Goal: Ask a question

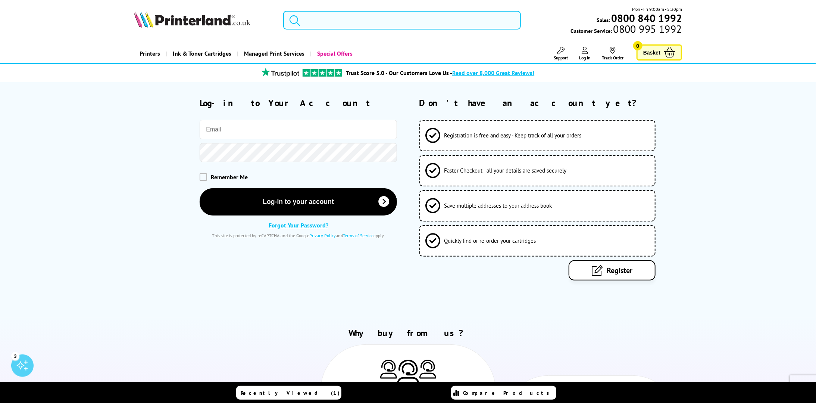
click at [317, 23] on input "search" at bounding box center [402, 20] width 238 height 19
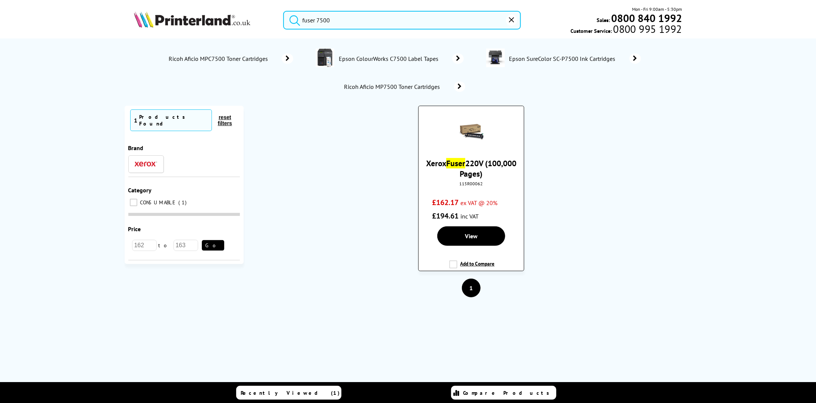
type input "fuser 7500"
click at [481, 160] on link "Xerox Fuser 220V (100,000 Pages)" at bounding box center [471, 168] width 90 height 21
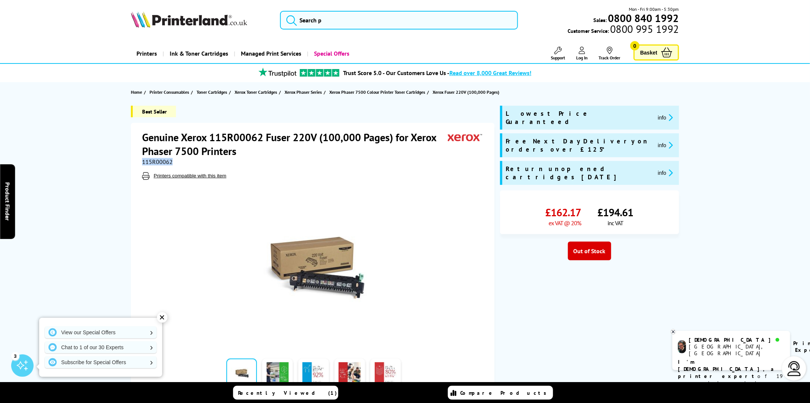
drag, startPoint x: 172, startPoint y: 160, endPoint x: 140, endPoint y: 163, distance: 31.5
click at [140, 163] on div "Genuine Xerox 115R00062 Fuser 220V (100,000 Pages) for Xerox Phaser 7500 Printe…" at bounding box center [313, 261] width 364 height 276
drag, startPoint x: 290, startPoint y: 139, endPoint x: 131, endPoint y: 136, distance: 159.0
click at [130, 136] on div "Best Seller Genuine Xerox 115R00062 Fuser 220V (100,000 Pages) for Xerox Phaser…" at bounding box center [405, 252] width 597 height 293
copy h1 "Genuine Xerox 115R00062 Fuser"
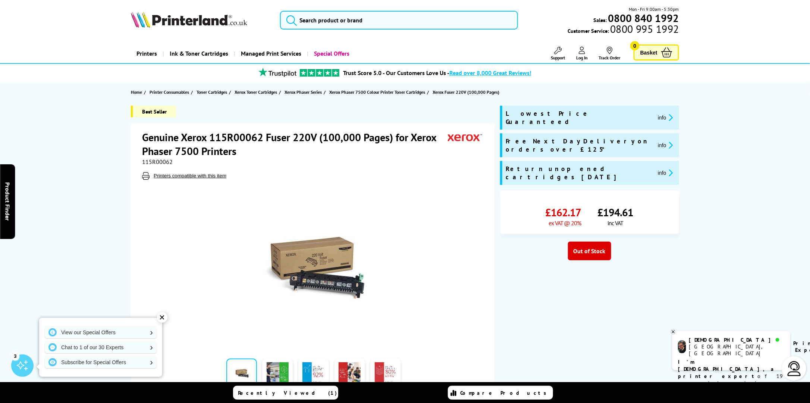
click at [749, 358] on p "I'm Christian, a printer expert of 19 years! I can help you choose the right pr…" at bounding box center [731, 379] width 107 height 43
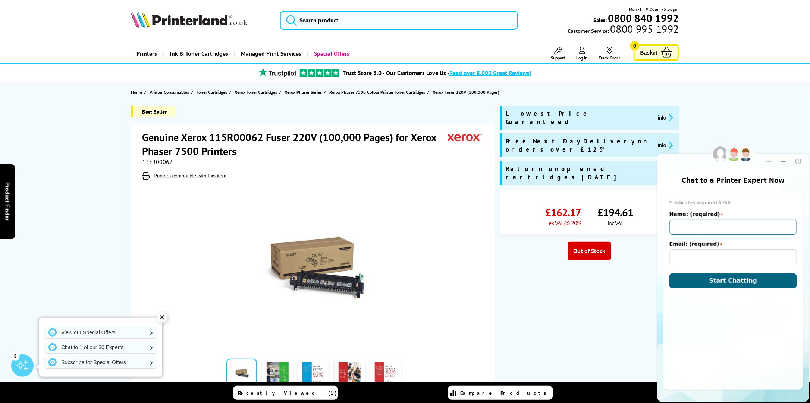
click at [698, 224] on input "Name: (required)" at bounding box center [733, 226] width 128 height 15
click at [715, 229] on input "Name: (required)" at bounding box center [733, 226] width 128 height 15
type input "a"
click at [715, 229] on input "A" at bounding box center [733, 226] width 128 height 15
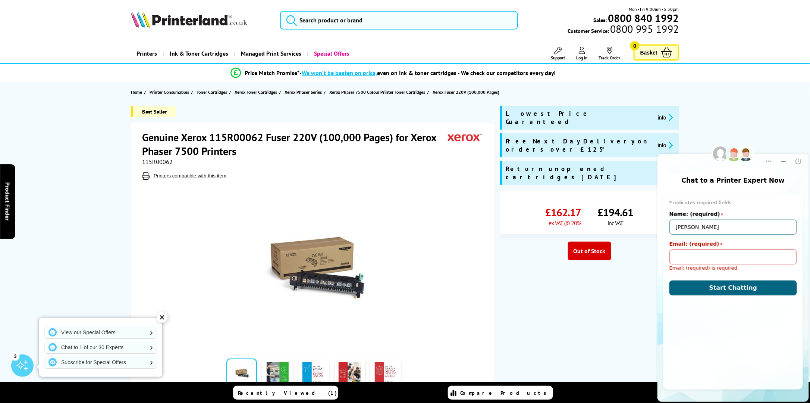
type input "Alex"
type input "alex@voodoodesign.com"
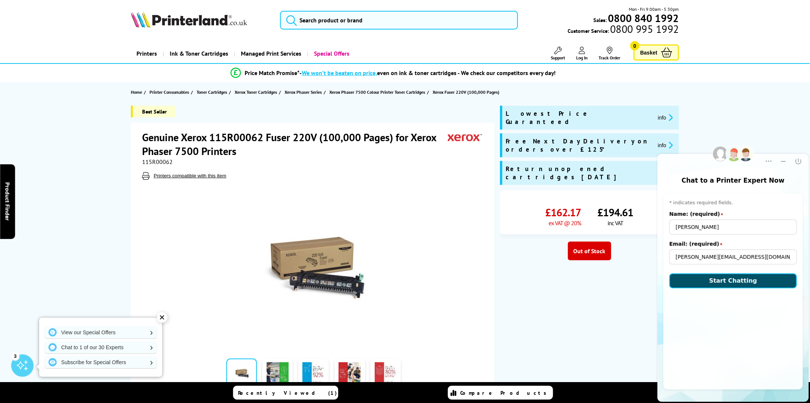
click at [737, 280] on span "Start Chatting" at bounding box center [733, 279] width 48 height 7
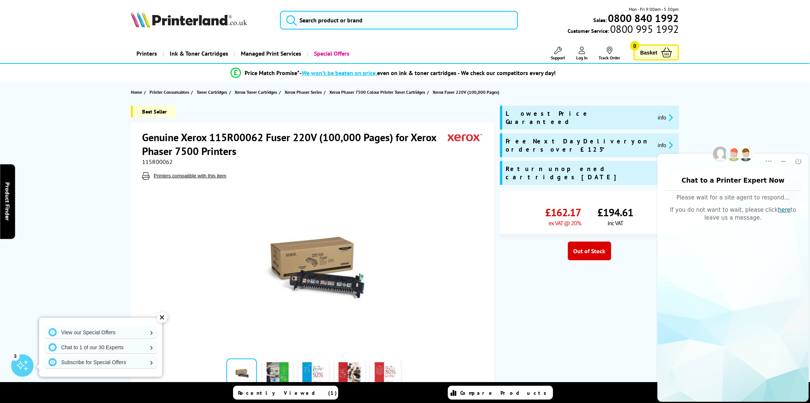
click at [163, 318] on div "✕" at bounding box center [162, 317] width 10 height 10
